Goal: Information Seeking & Learning: Learn about a topic

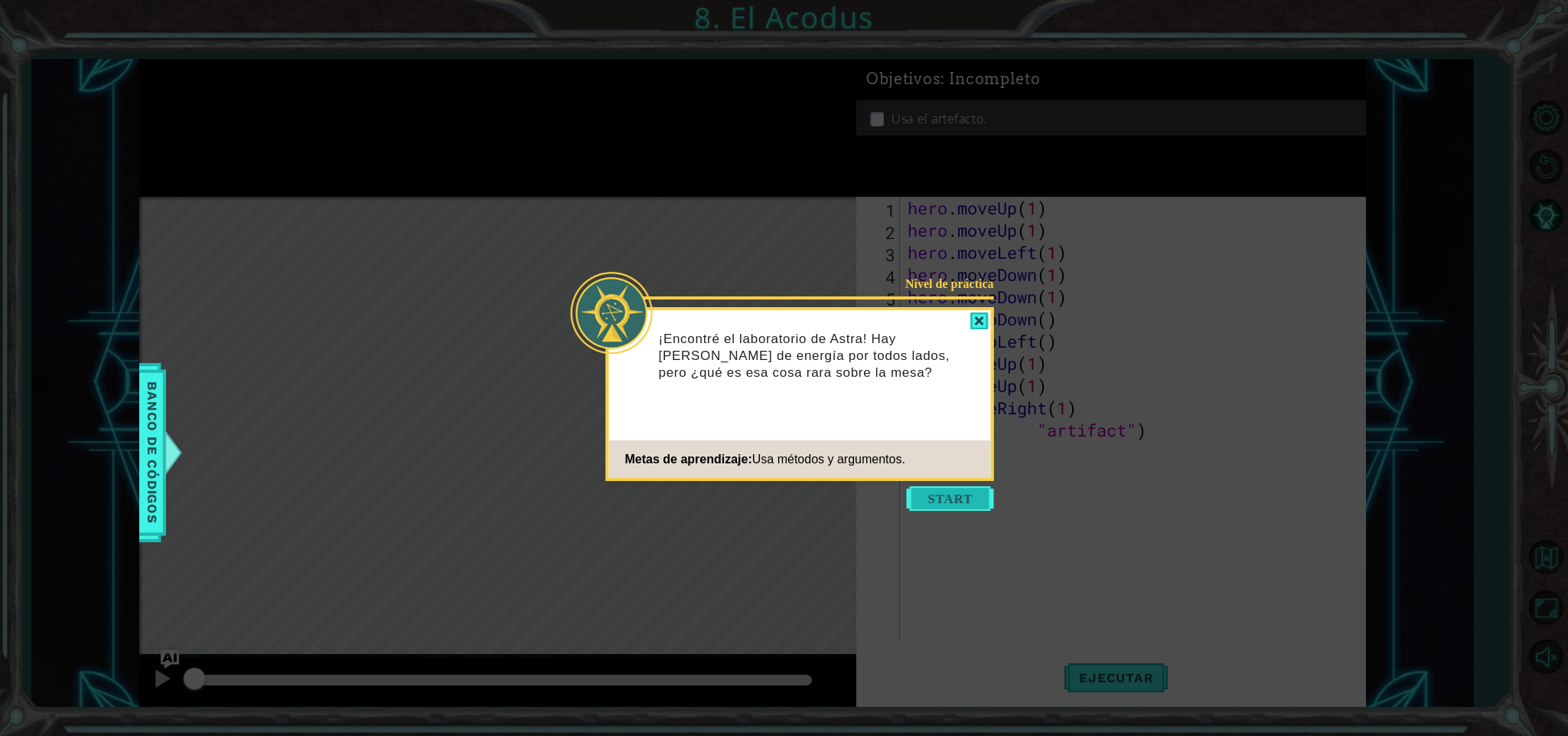
click at [942, 496] on button "Start" at bounding box center [950, 499] width 87 height 25
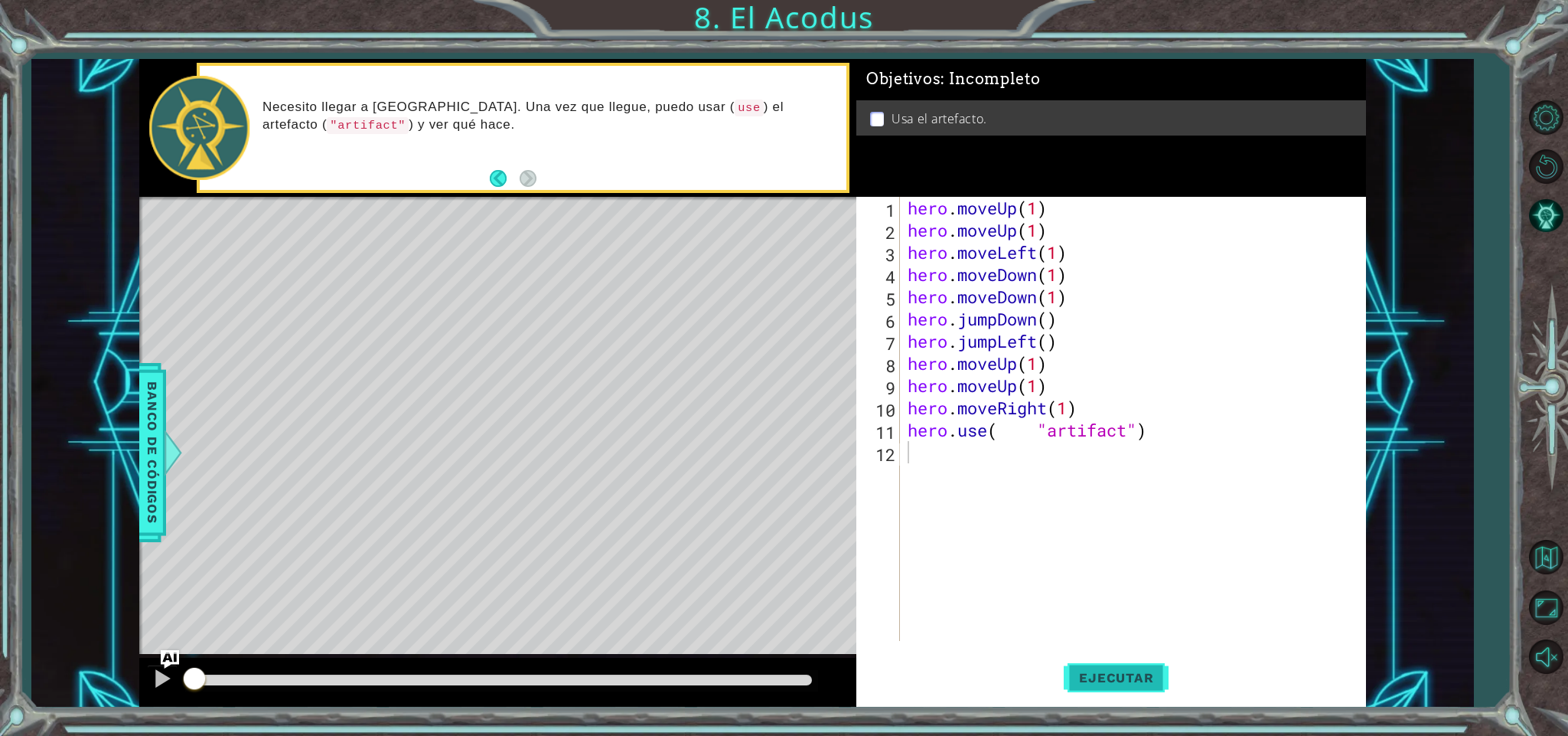
click at [1106, 678] on span "Ejecutar" at bounding box center [1116, 678] width 105 height 15
click at [1093, 695] on button "Ejecutar" at bounding box center [1116, 678] width 105 height 52
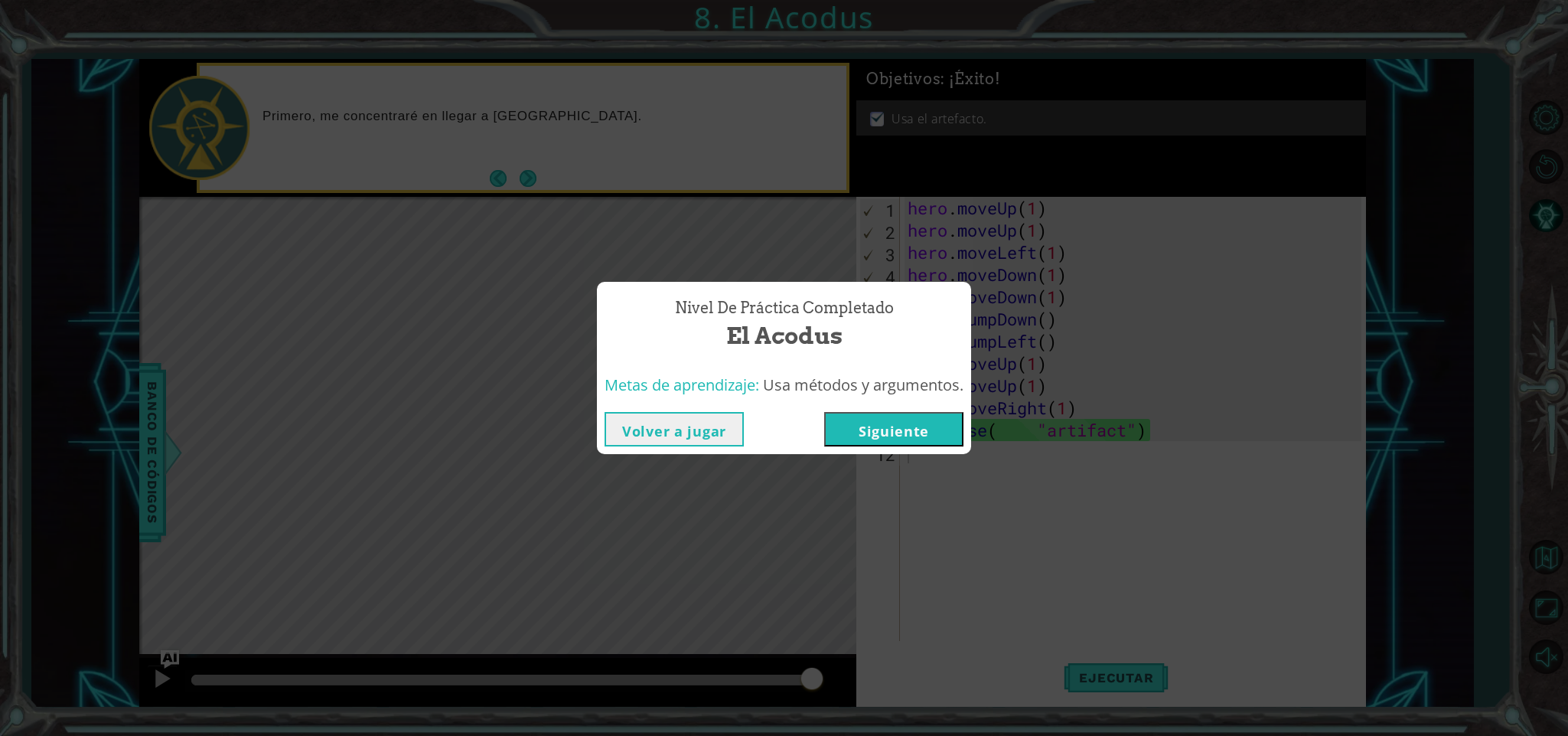
click at [931, 422] on button "Siguiente" at bounding box center [894, 429] width 140 height 34
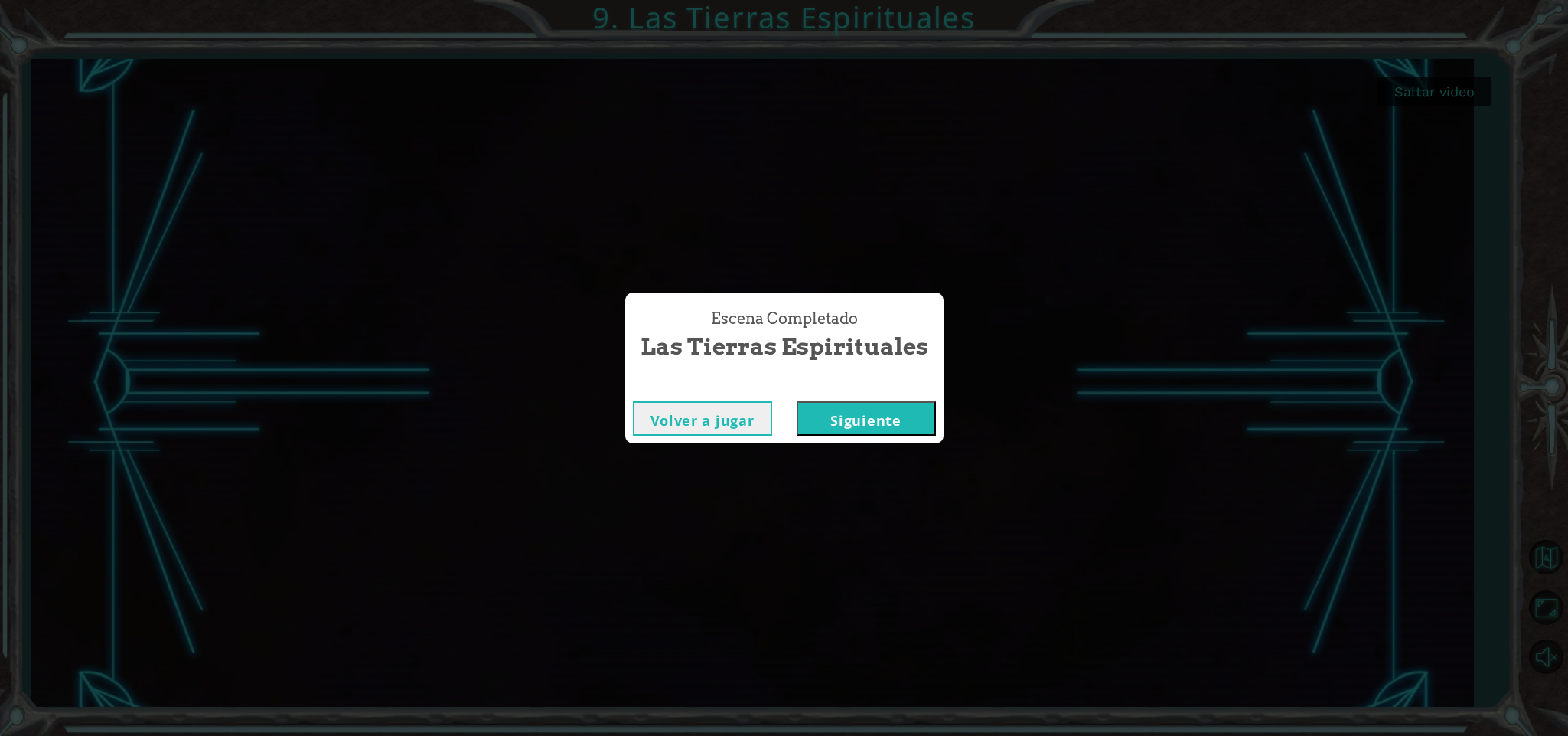
click at [846, 407] on button "Siguiente" at bounding box center [867, 419] width 140 height 34
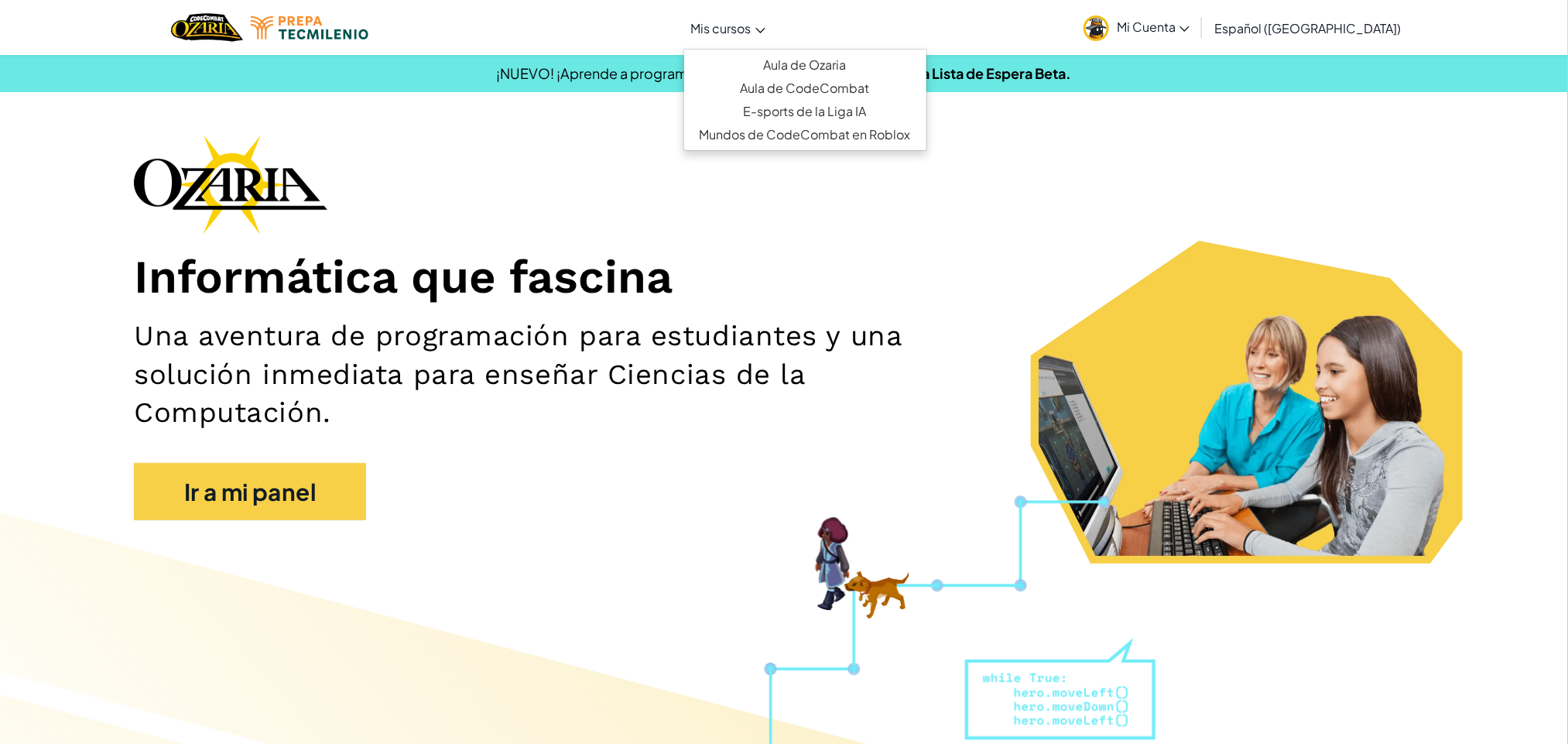
click at [752, 21] on span "Mis cursos" at bounding box center [721, 28] width 60 height 16
click at [1189, 29] on span "Mi Cuenta" at bounding box center [1153, 26] width 72 height 16
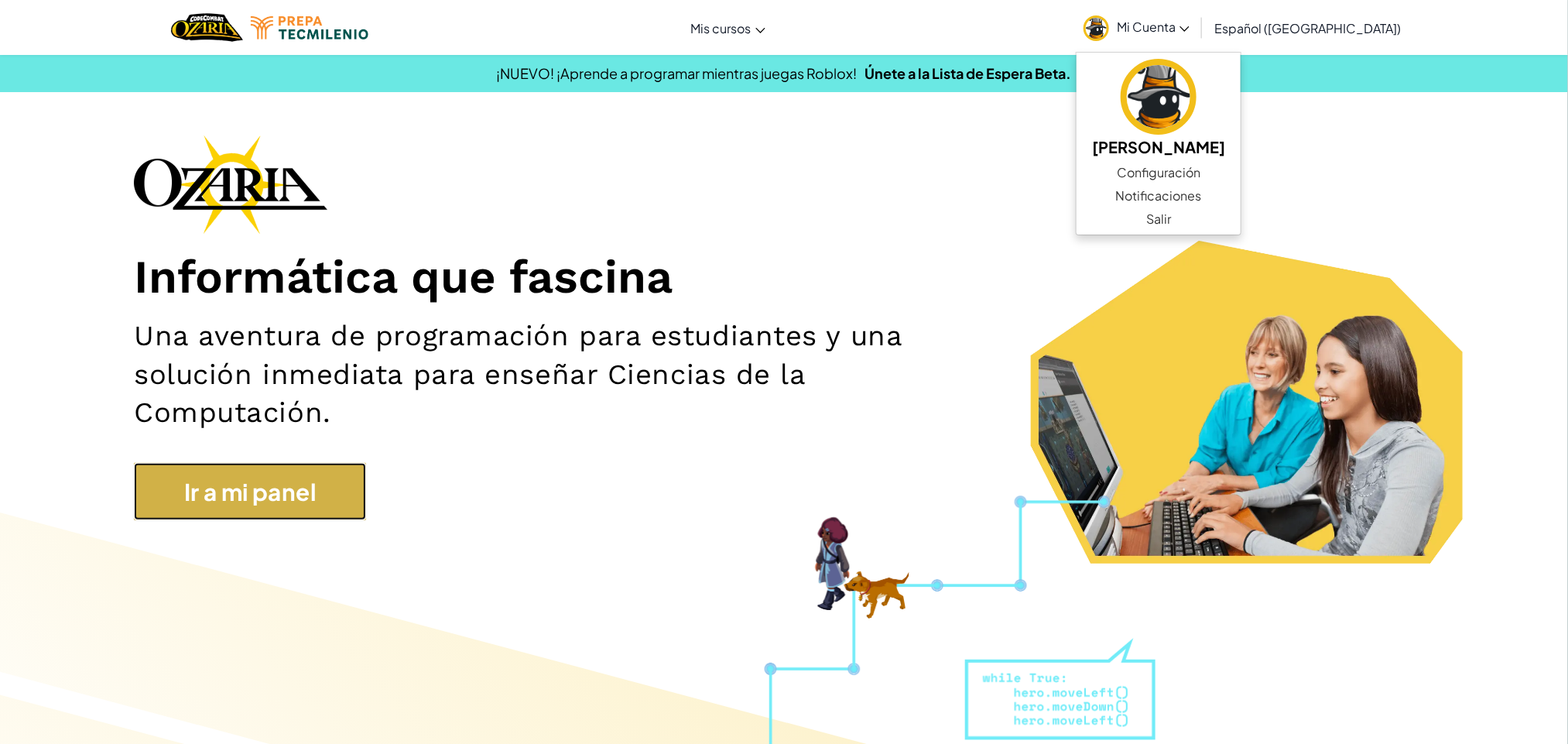
click at [319, 498] on link "Ir a mi panel" at bounding box center [250, 492] width 232 height 58
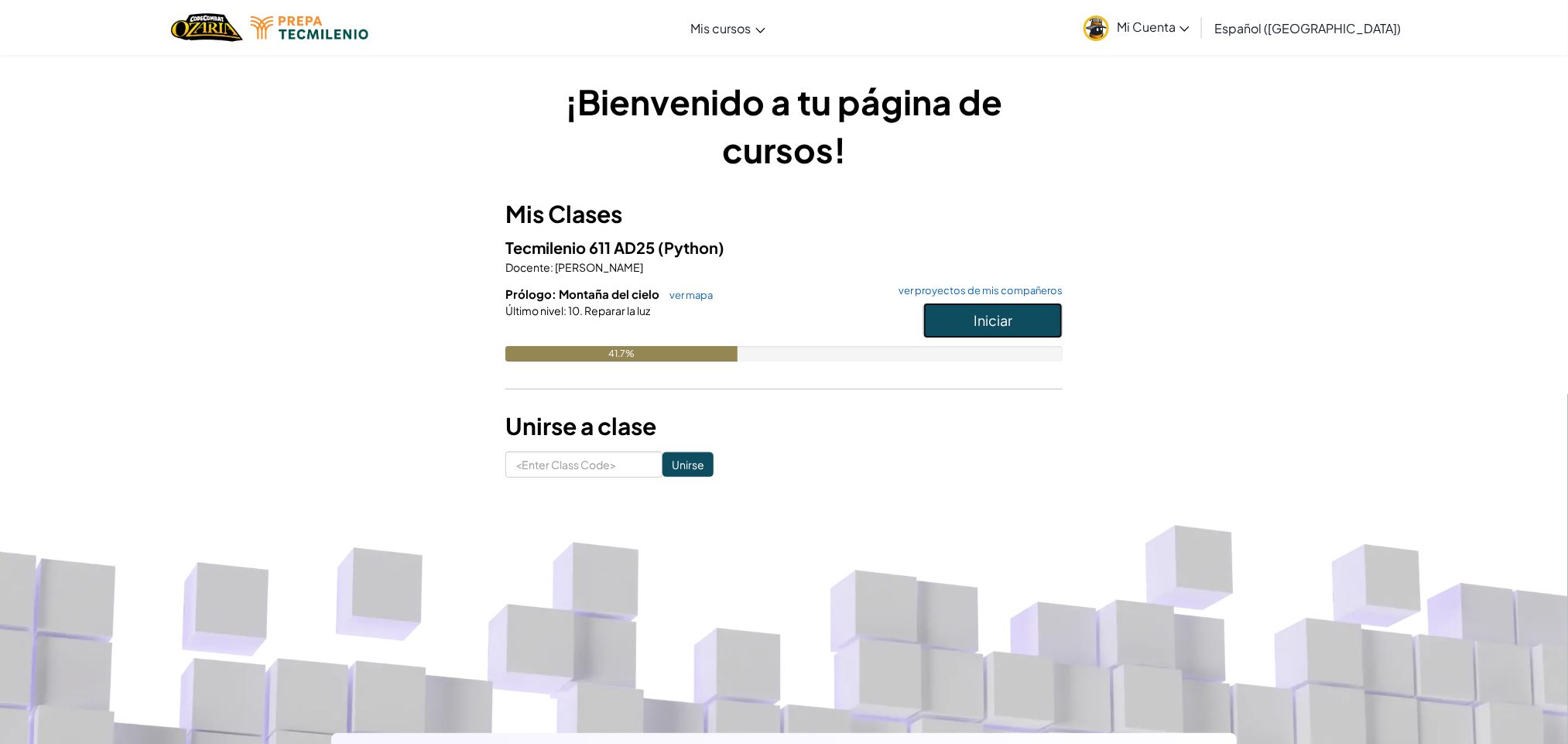
click at [951, 309] on button "Iniciar" at bounding box center [993, 320] width 139 height 36
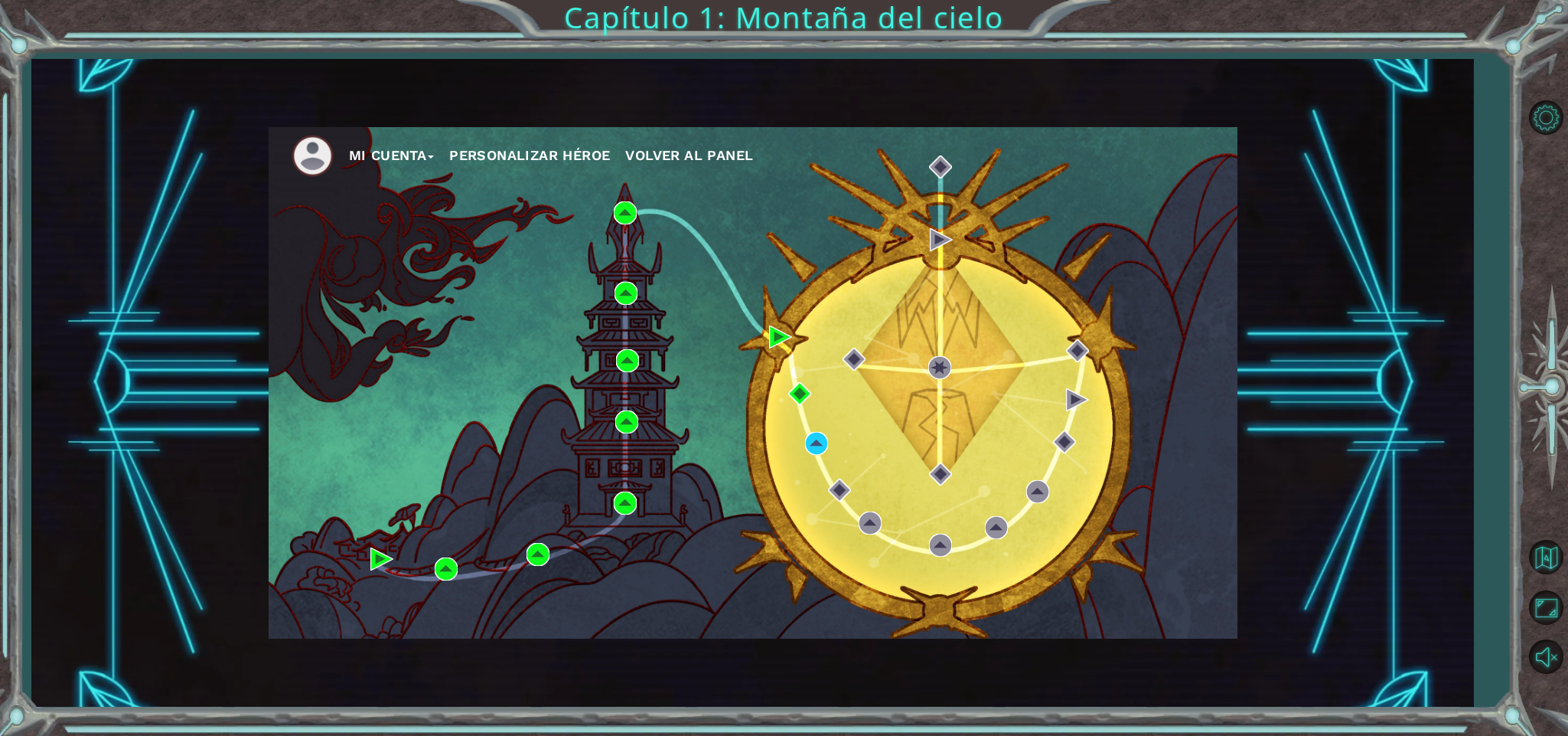
drag, startPoint x: 936, startPoint y: 304, endPoint x: 1059, endPoint y: 249, distance: 134.7
click at [1059, 249] on div "Mi Cuenta Personalizar héroe Volver al panel" at bounding box center [753, 382] width 969 height 511
